Goal: Transaction & Acquisition: Purchase product/service

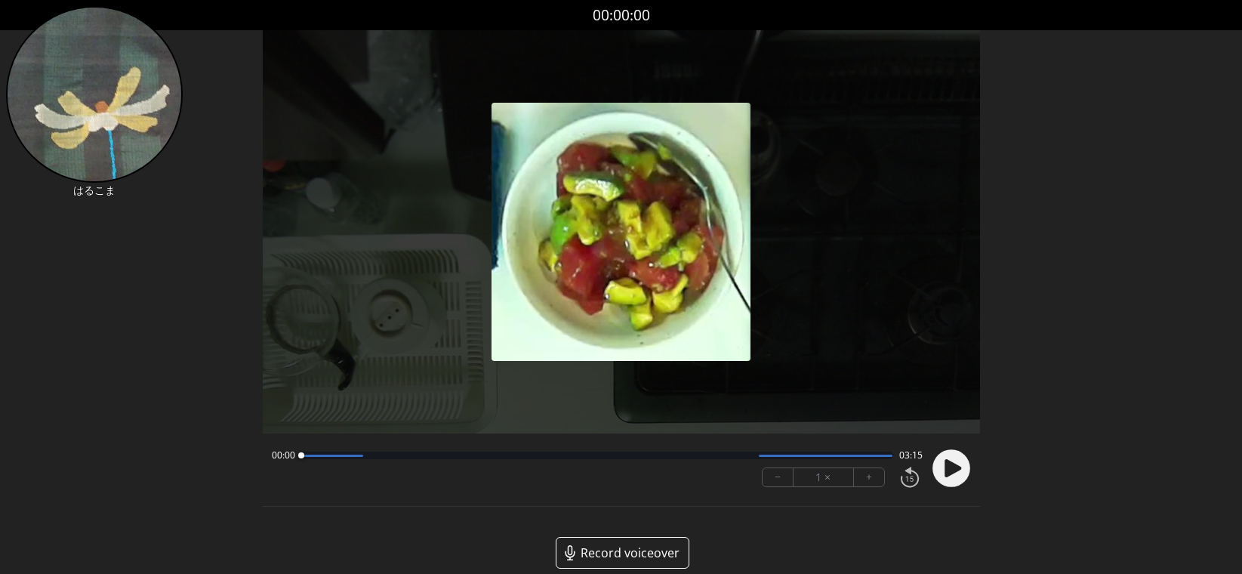
click at [794, 461] on div "00:00 03:15" at bounding box center [597, 455] width 651 height 12
click at [791, 458] on div at bounding box center [597, 456] width 592 height 8
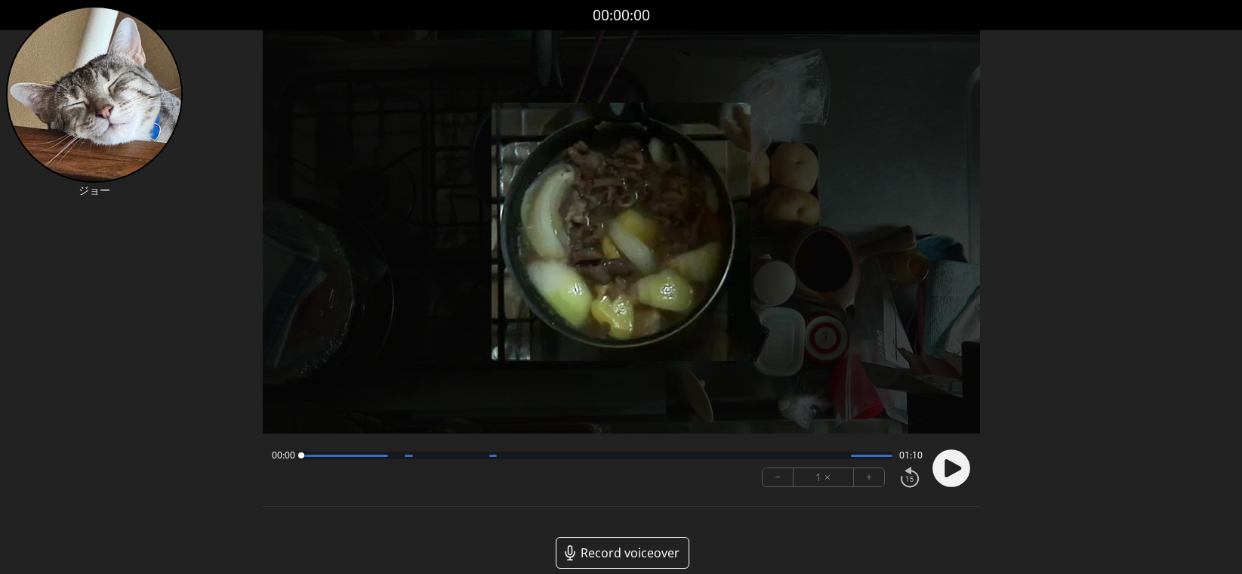
click at [951, 473] on icon at bounding box center [953, 468] width 17 height 18
click at [884, 482] on div "− 1 × +" at bounding box center [839, 477] width 167 height 32
click at [878, 481] on button "+" at bounding box center [869, 477] width 30 height 18
click at [867, 480] on button "+" at bounding box center [869, 477] width 30 height 18
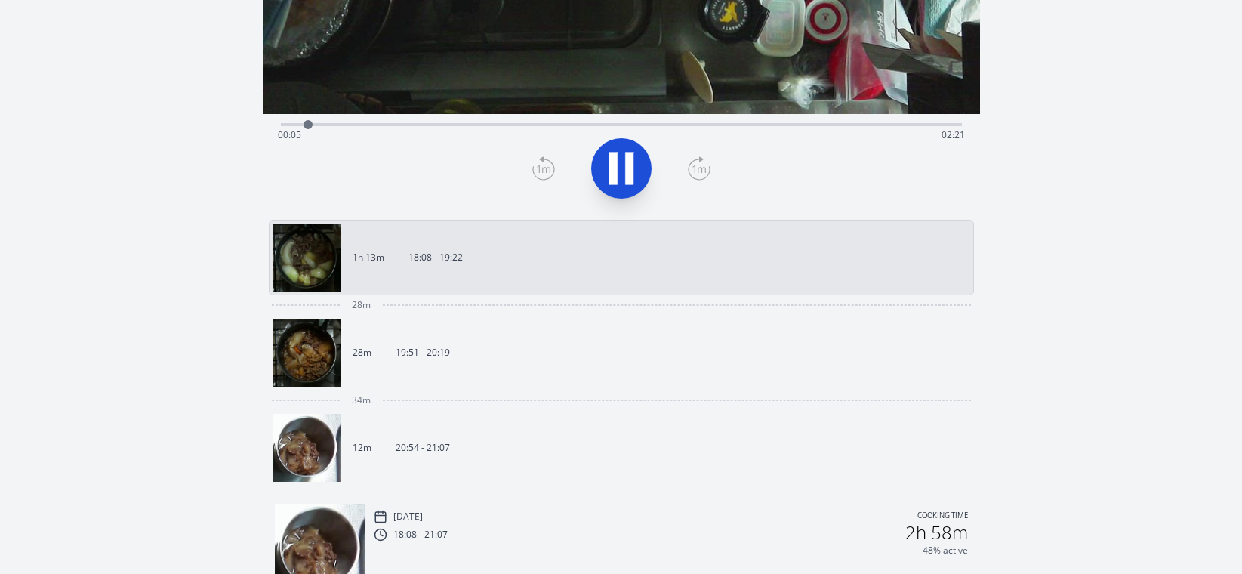
scroll to position [383, 0]
